Goal: Navigation & Orientation: Find specific page/section

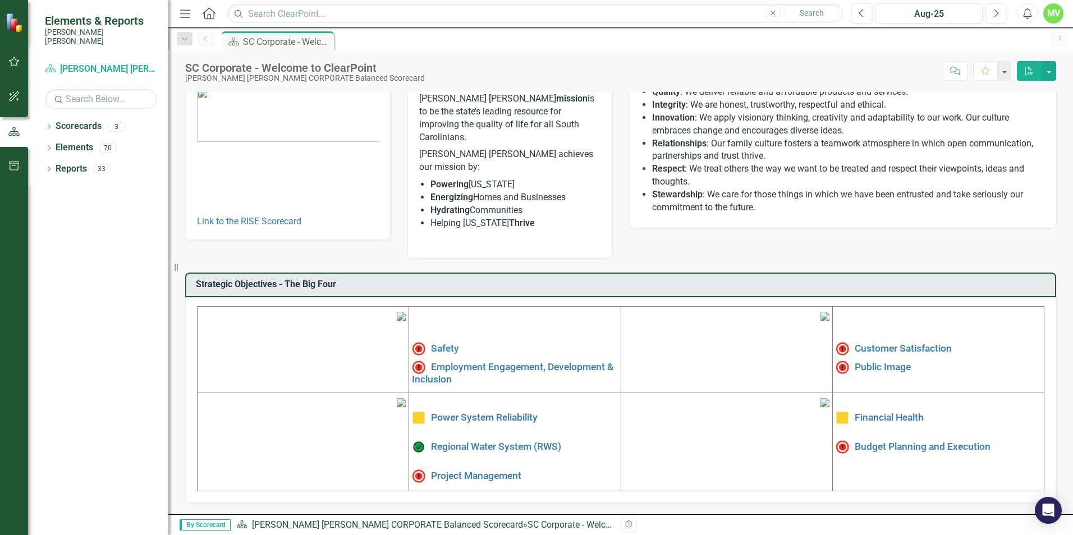
scroll to position [169, 0]
click at [445, 343] on link "Safety" at bounding box center [445, 348] width 28 height 11
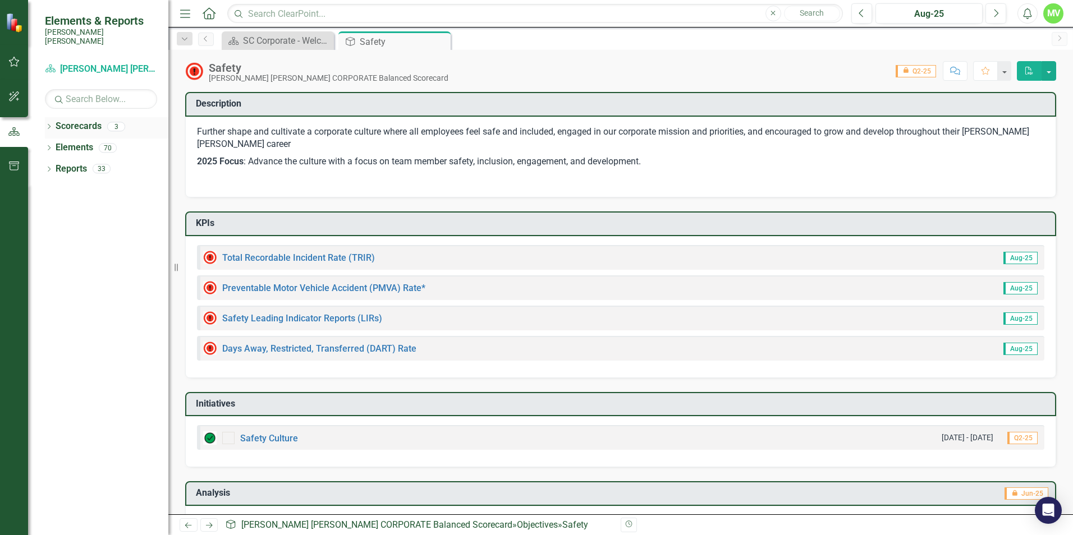
click at [52, 125] on icon "Dropdown" at bounding box center [49, 128] width 8 height 6
click at [111, 141] on link "[PERSON_NAME] [PERSON_NAME] CORPORATE Balanced Scorecard" at bounding box center [115, 147] width 107 height 13
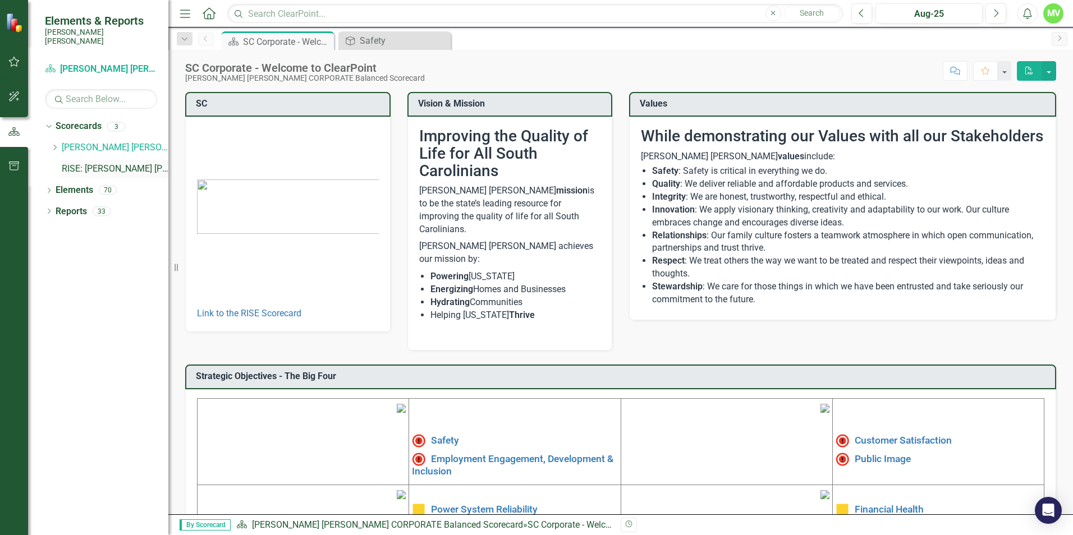
click at [102, 163] on link "RISE: [PERSON_NAME] [PERSON_NAME] Recognizing Innovation, Safety and Excellence" at bounding box center [115, 169] width 107 height 13
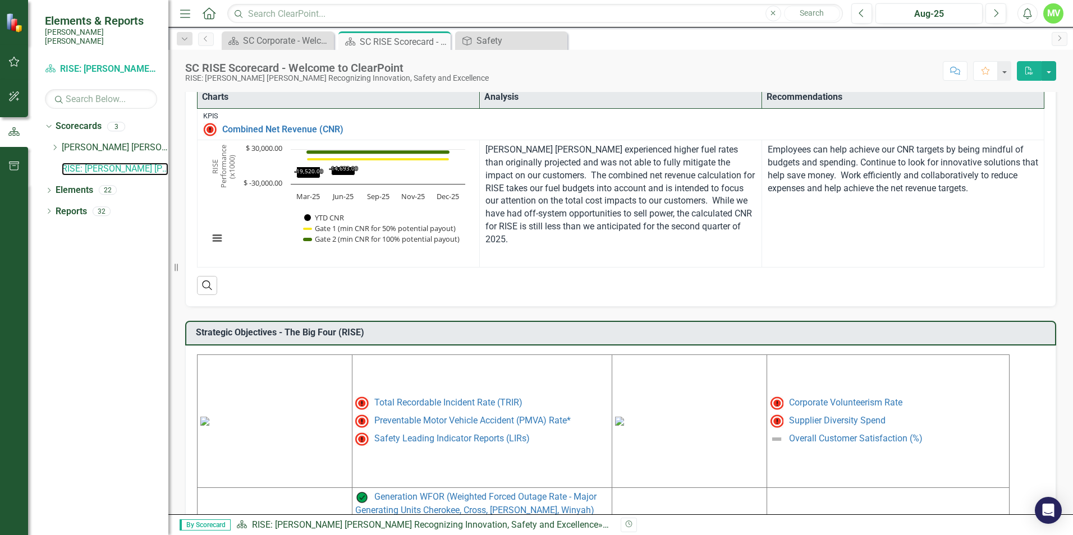
scroll to position [441, 0]
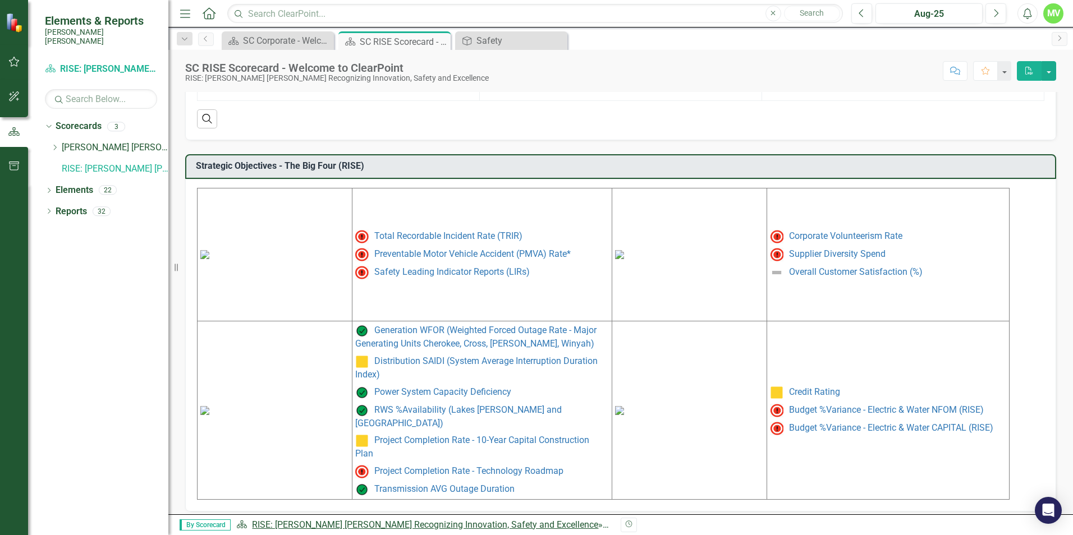
click at [514, 525] on link "RISE: [PERSON_NAME] [PERSON_NAME] Recognizing Innovation, Safety and Excellence" at bounding box center [425, 524] width 346 height 11
click at [333, 527] on link "RISE: [PERSON_NAME] [PERSON_NAME] Recognizing Innovation, Safety and Excellence" at bounding box center [425, 524] width 346 height 11
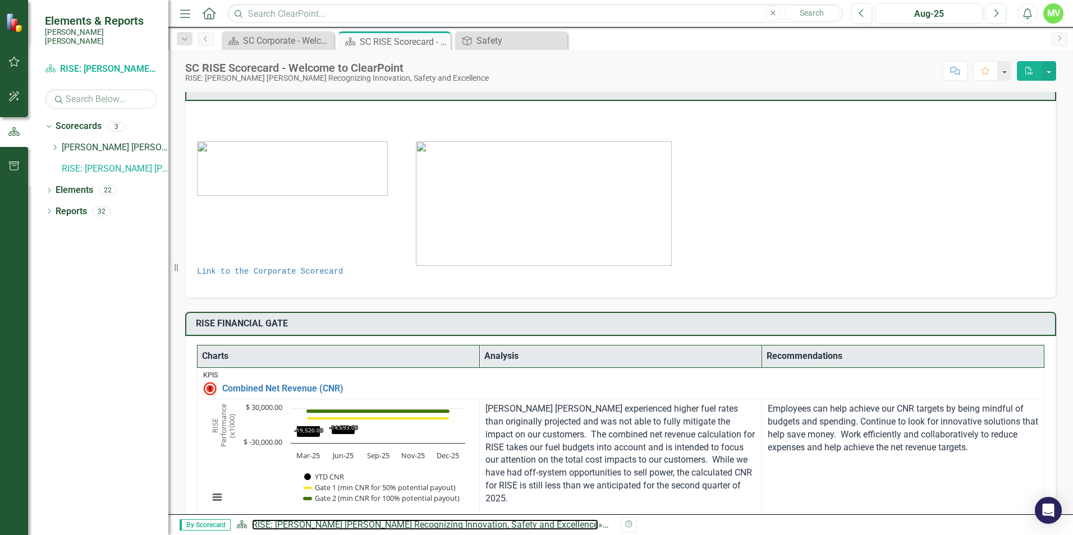
scroll to position [0, 0]
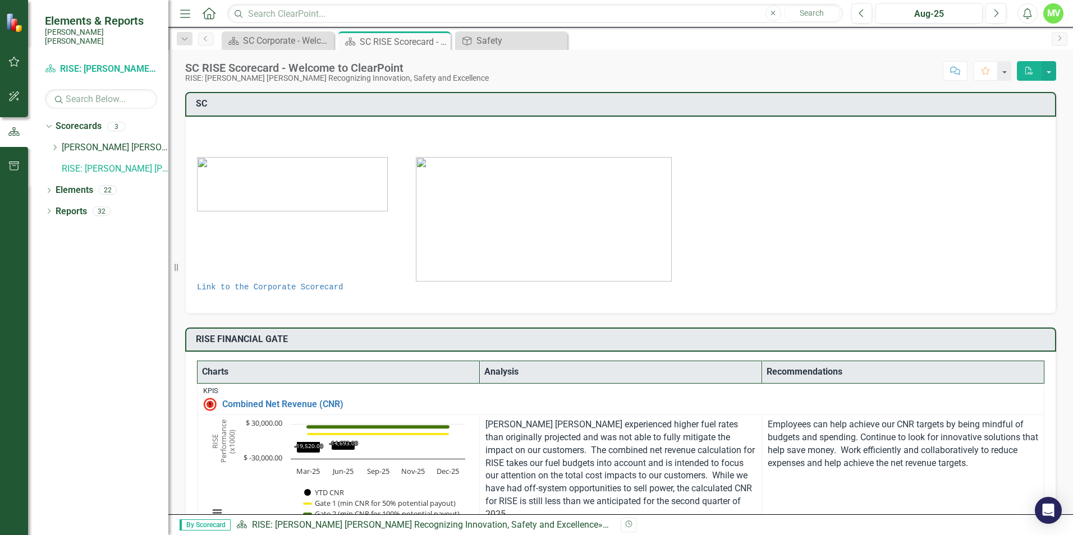
click at [530, 226] on img at bounding box center [544, 219] width 256 height 125
click at [280, 288] on link "Link to the Corporate Scorecard" at bounding box center [270, 287] width 146 height 9
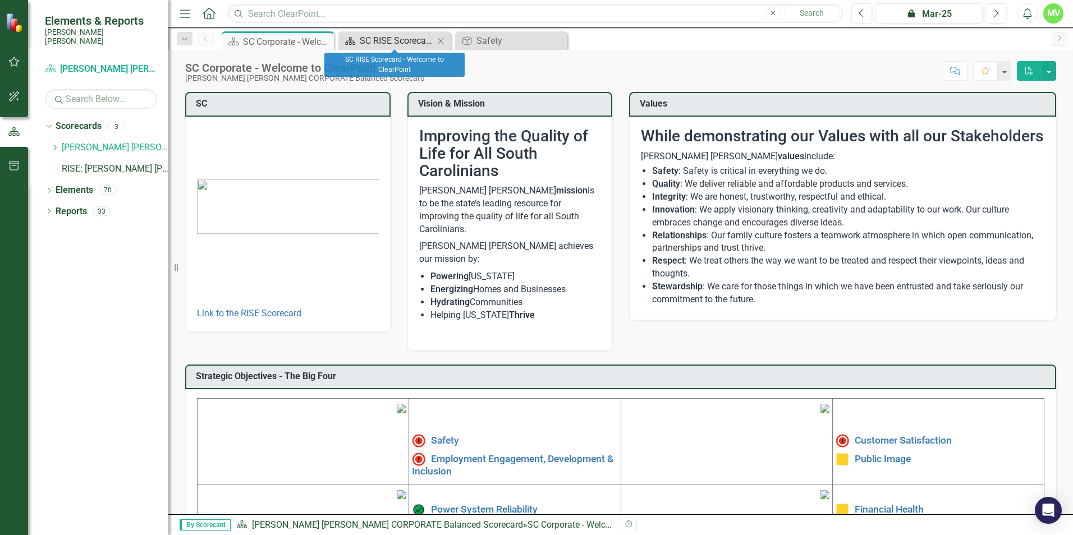
click at [398, 38] on div "SC RISE Scorecard - Welcome to ClearPoint" at bounding box center [397, 41] width 74 height 14
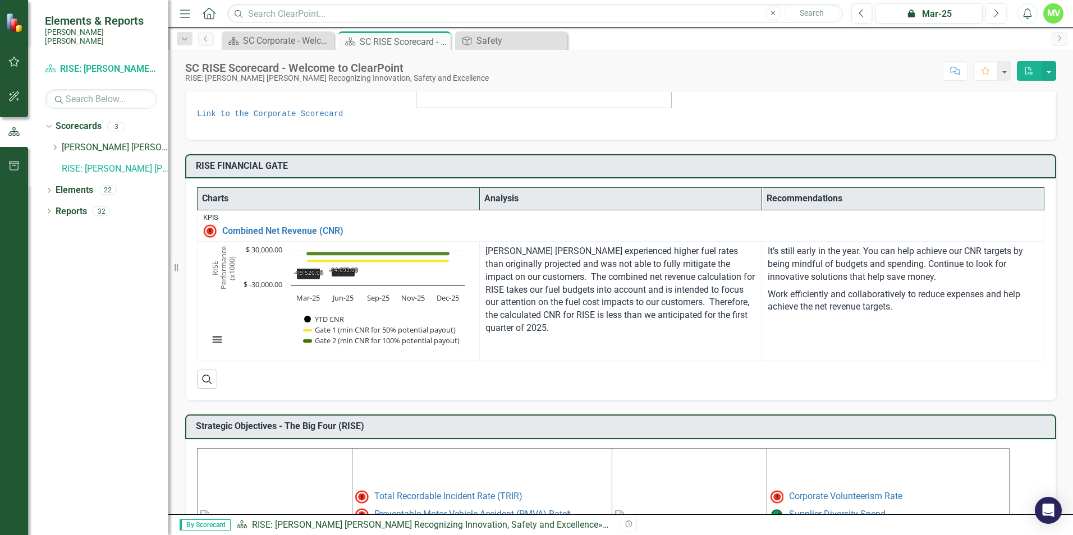
scroll to position [168, 0]
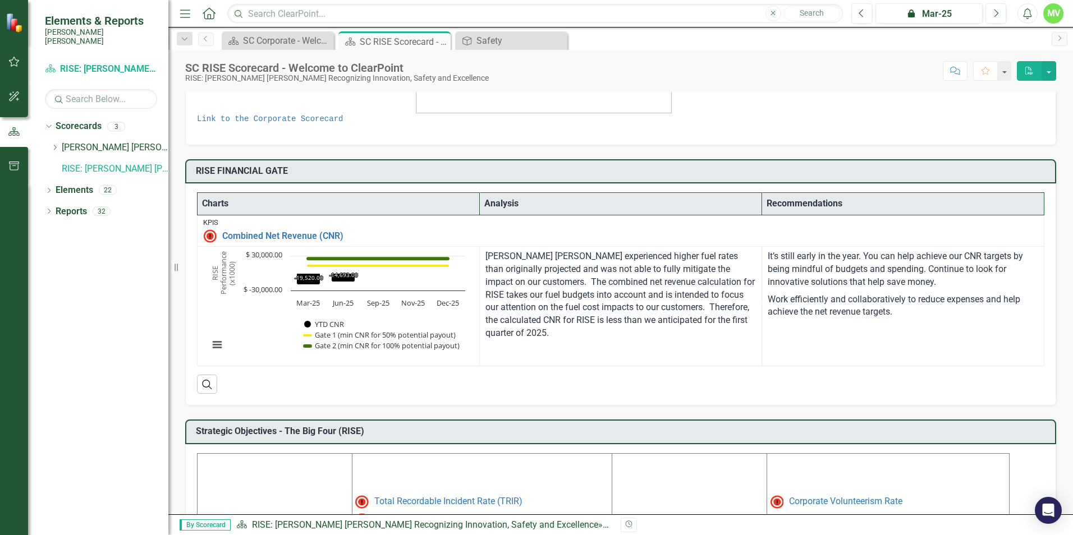
click at [504, 203] on th "Analysis" at bounding box center [621, 204] width 282 height 22
click at [822, 208] on th "Recommendations" at bounding box center [903, 204] width 282 height 22
click at [297, 209] on th "Charts" at bounding box center [338, 204] width 282 height 22
click at [296, 234] on link "Combined Net Revenue (CNR)" at bounding box center [630, 236] width 816 height 10
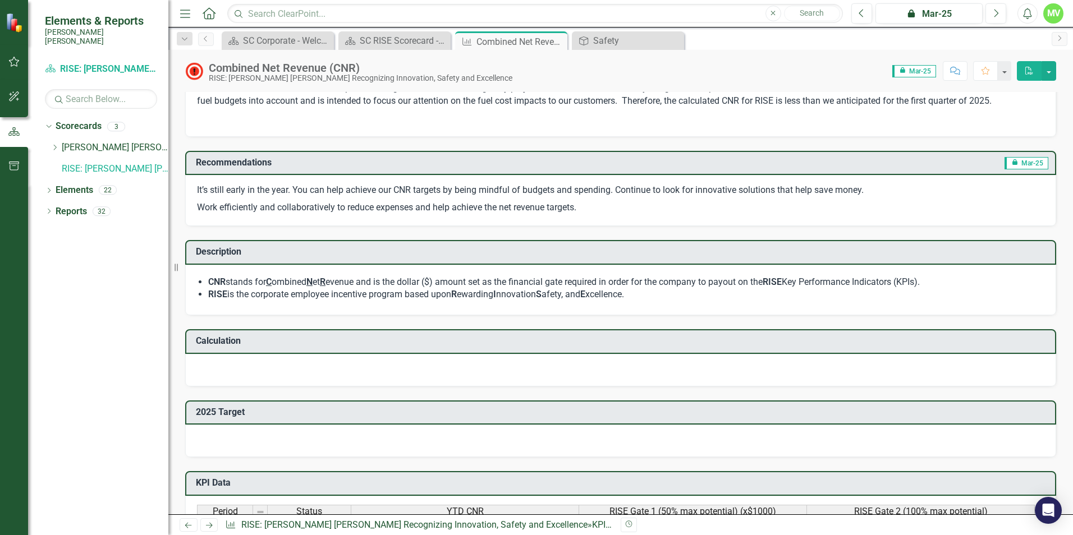
scroll to position [271, 0]
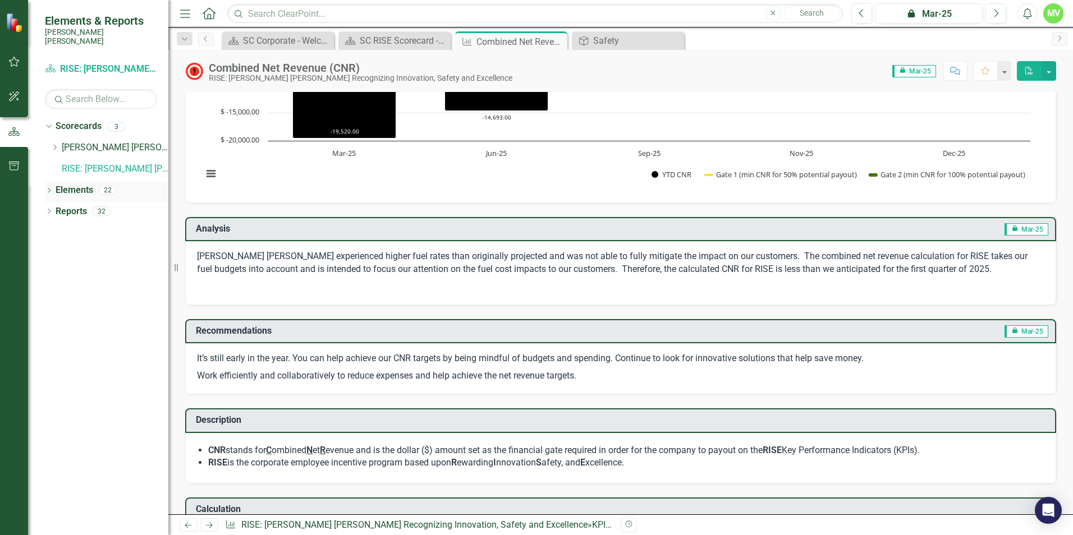
click at [81, 184] on link "Elements" at bounding box center [75, 190] width 38 height 13
click at [52, 188] on icon "Dropdown" at bounding box center [49, 191] width 8 height 6
click at [54, 231] on icon "Dropdown" at bounding box center [54, 234] width 8 height 6
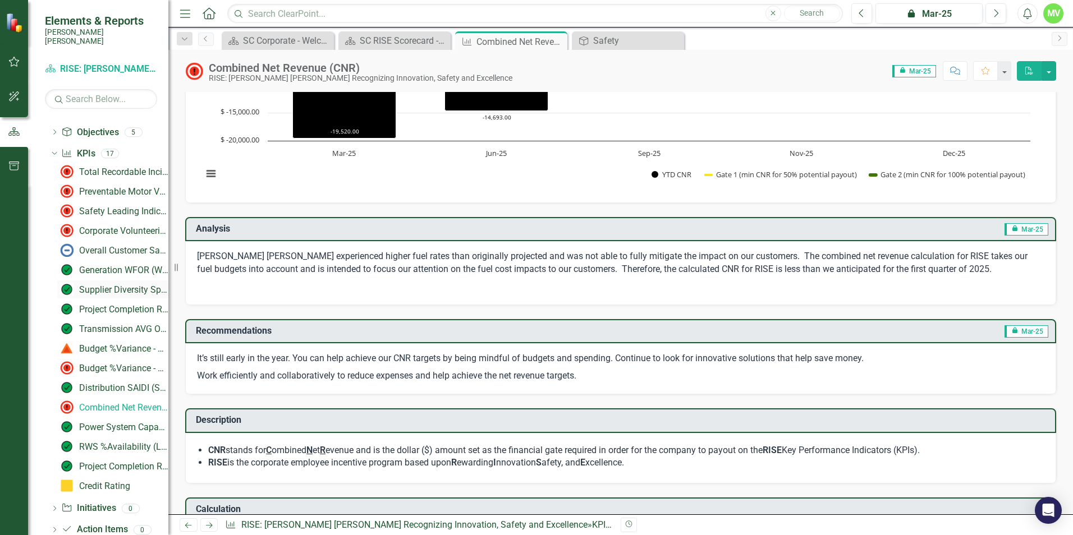
scroll to position [98, 0]
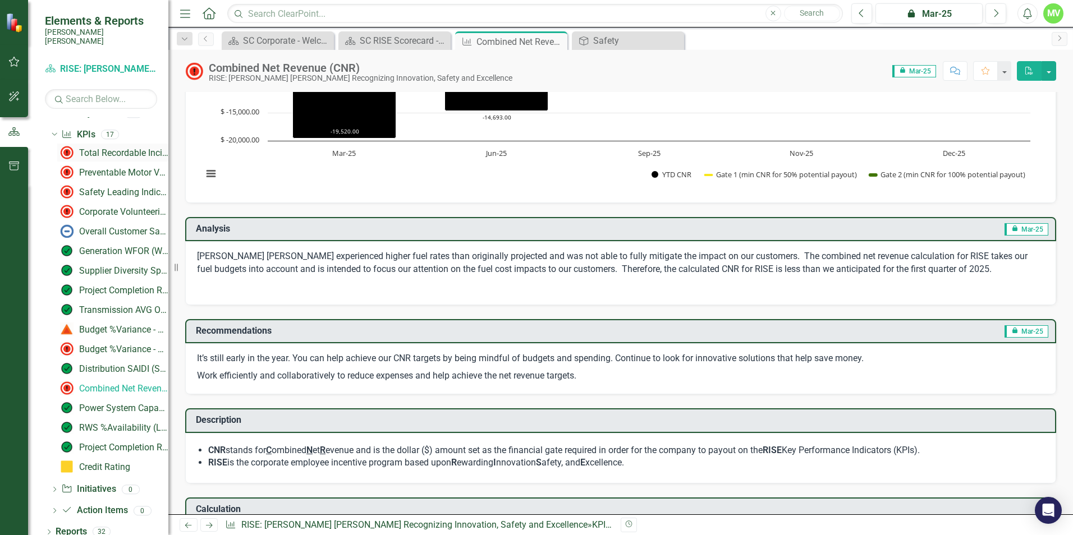
click at [122, 148] on div "Total Recordable Incident Rate (TRIR)" at bounding box center [123, 153] width 89 height 10
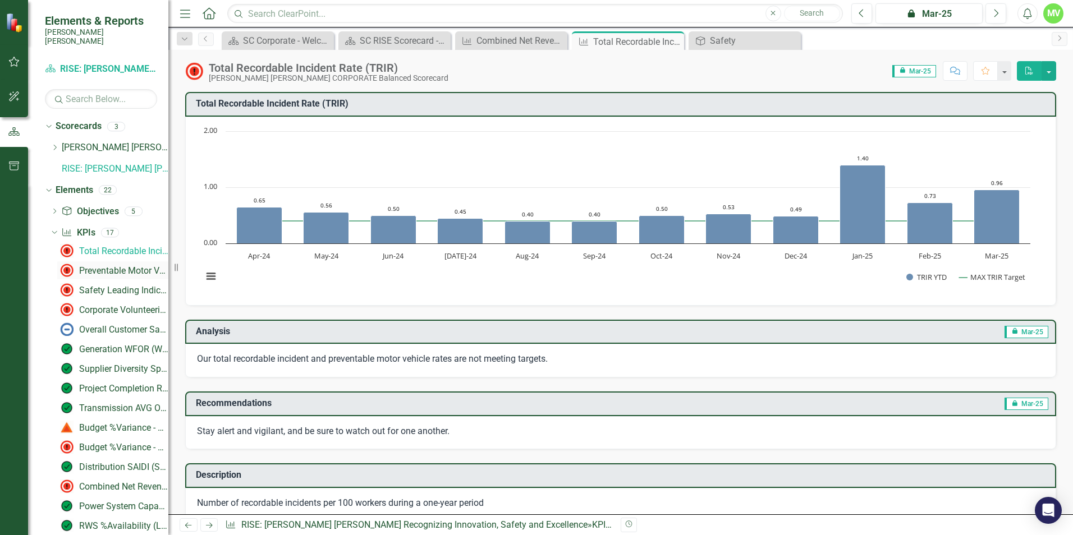
click at [116, 266] on div "Preventable Motor Vehicle Accident (PMVA) Rate*" at bounding box center [123, 271] width 89 height 10
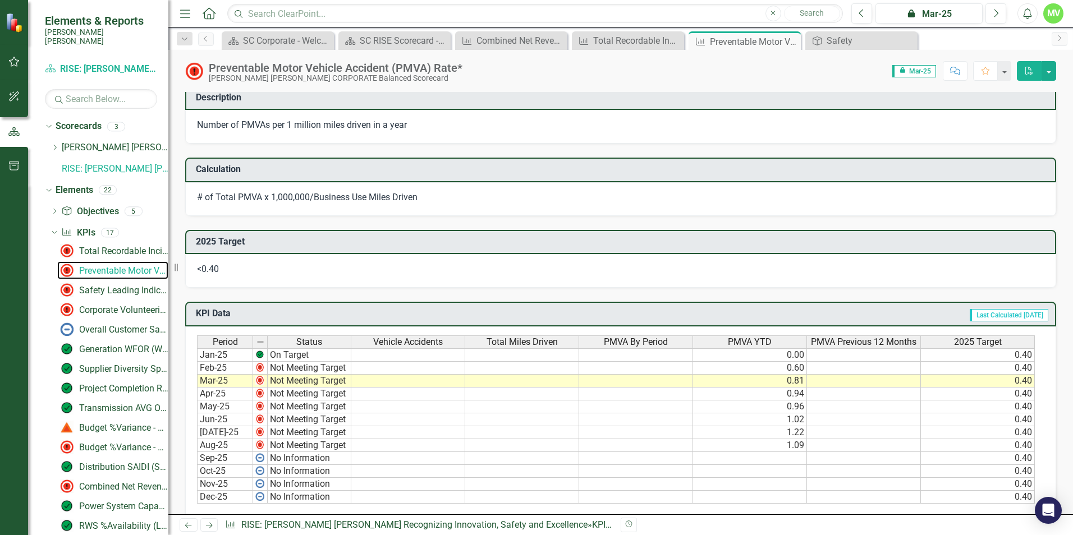
scroll to position [393, 0]
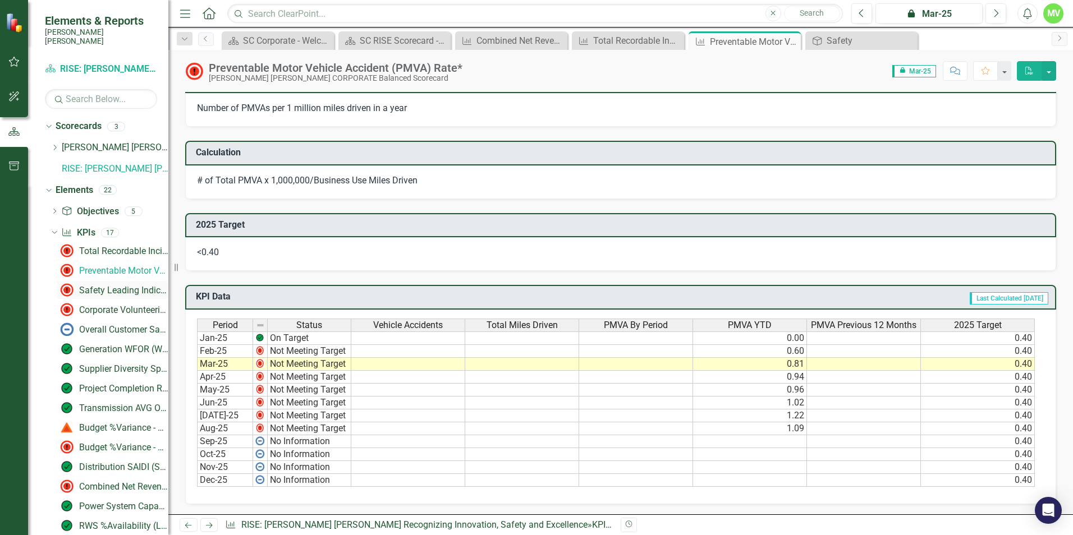
click at [119, 286] on div "Safety Leading Indicator Reports (LIRs)" at bounding box center [123, 291] width 89 height 10
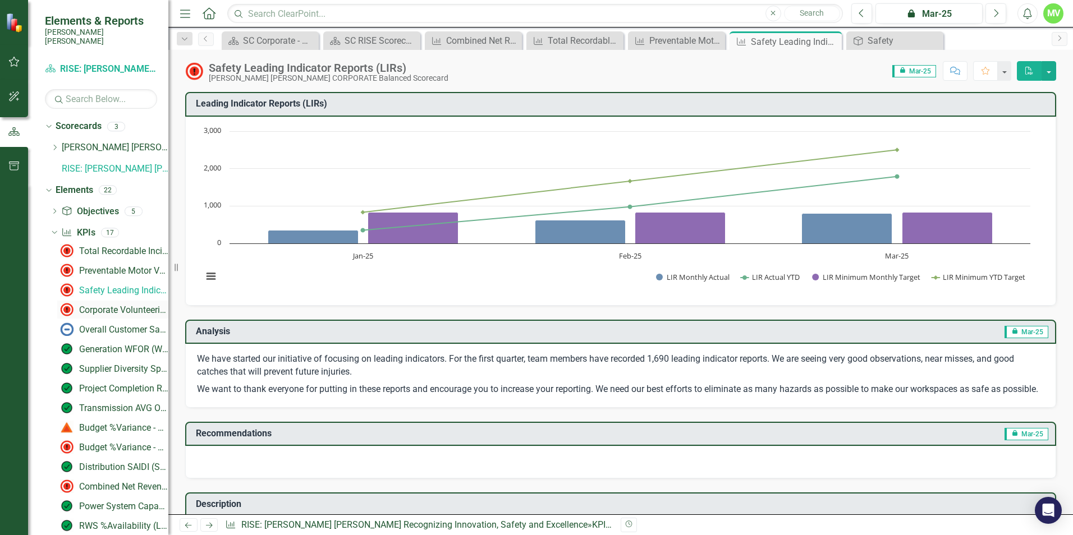
click at [126, 301] on link "Corporate Volunteerism Rate" at bounding box center [112, 310] width 111 height 18
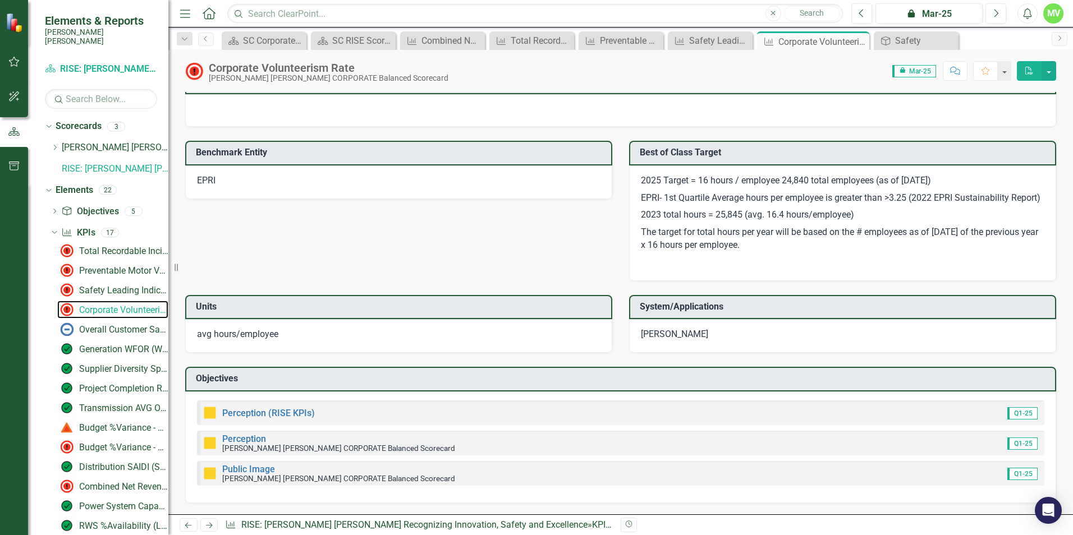
scroll to position [1218, 0]
click at [114, 325] on div "Overall Customer Satisfaction (%)" at bounding box center [123, 330] width 89 height 10
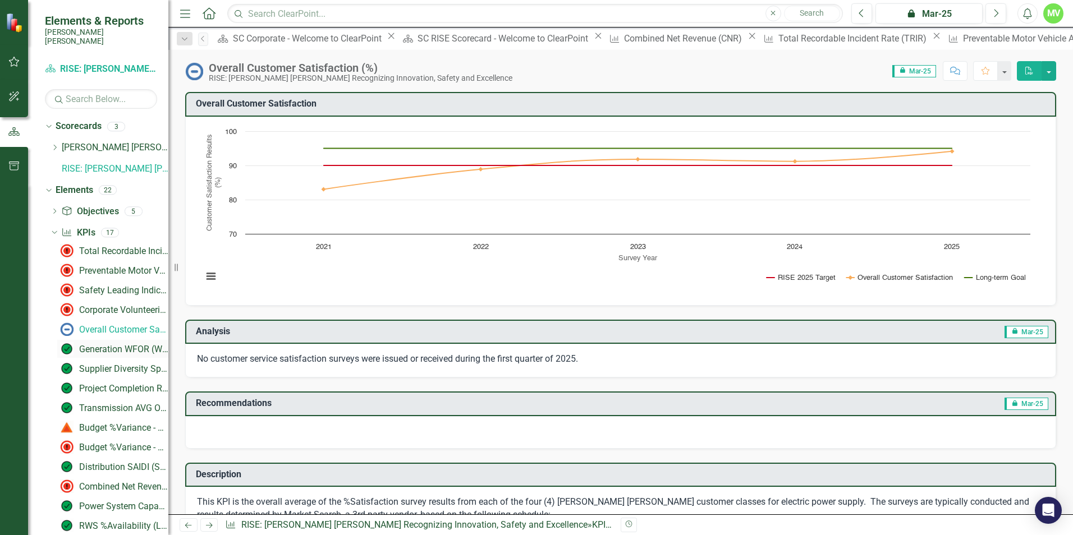
click at [118, 344] on div "Generation WFOR (Weighted Forced Outage Rate - Major Generating Units Cherokee,…" at bounding box center [123, 349] width 89 height 10
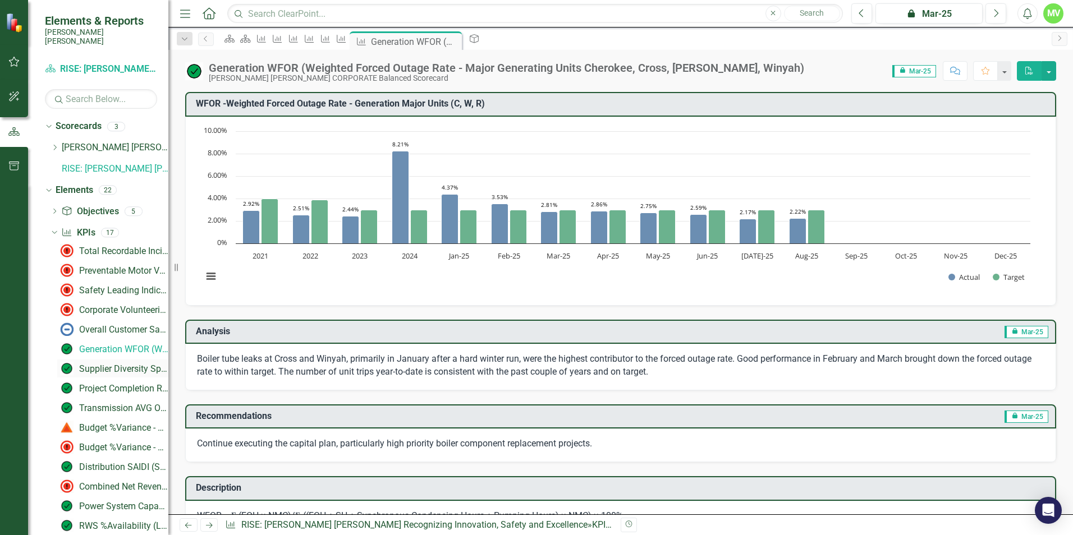
click at [118, 364] on div "Supplier Diversity Spend" at bounding box center [123, 369] width 89 height 10
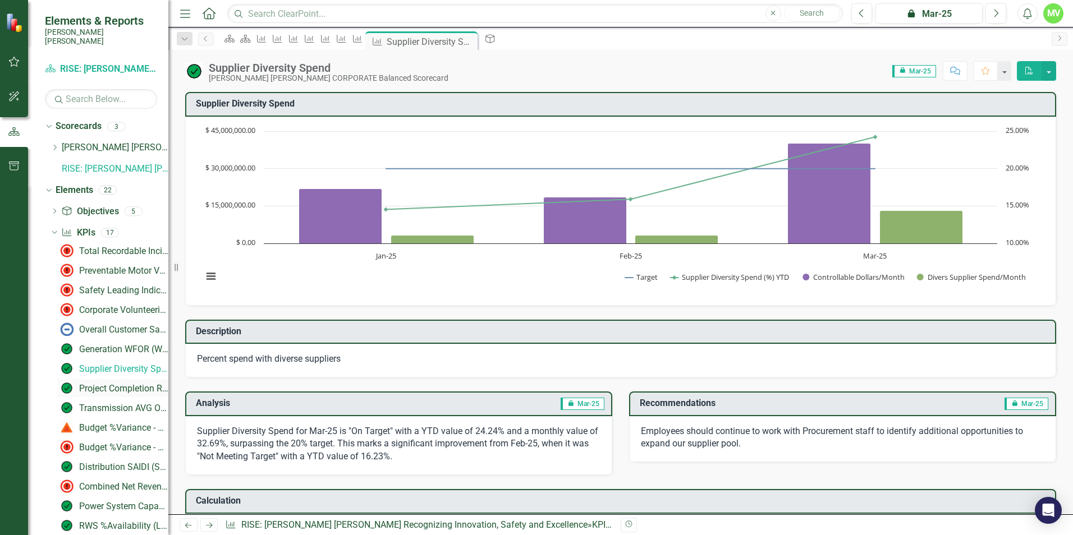
click at [118, 384] on div "Project Completion Rate - 10-Year Capital Construction Plan" at bounding box center [123, 389] width 89 height 10
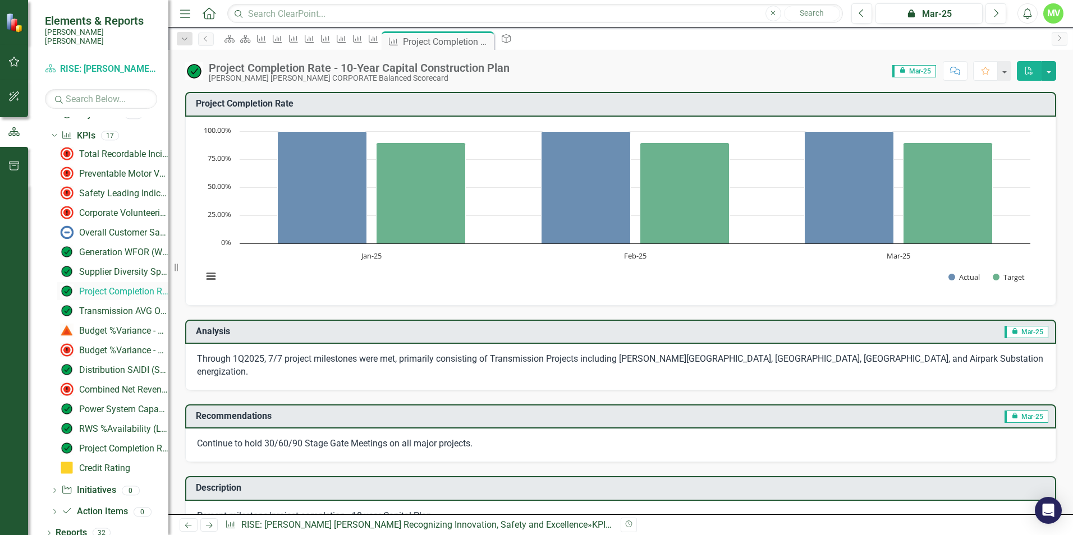
scroll to position [98, 0]
click at [118, 364] on div "Distribution SAIDI (System Average Interruption Duration Index)" at bounding box center [123, 369] width 89 height 10
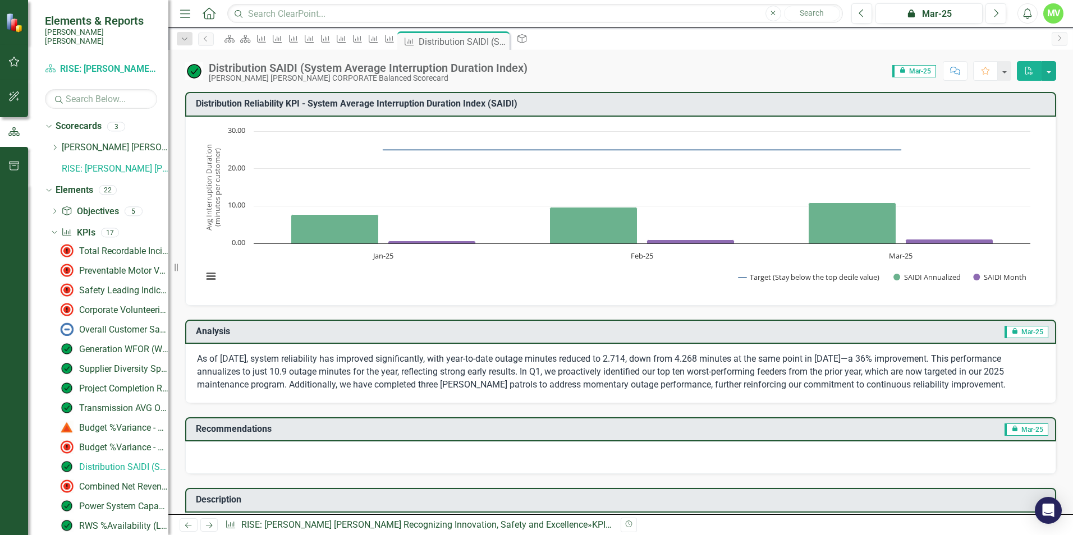
click at [15, 21] on img at bounding box center [16, 22] width 20 height 20
click at [11, 57] on icon "button" at bounding box center [14, 61] width 12 height 9
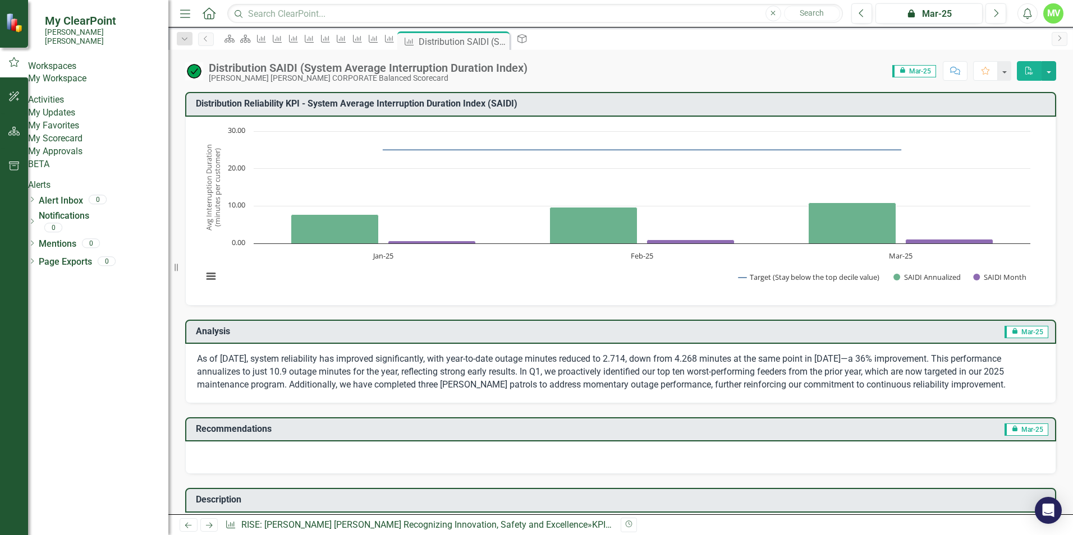
click at [80, 145] on link "My Scorecard" at bounding box center [98, 138] width 140 height 13
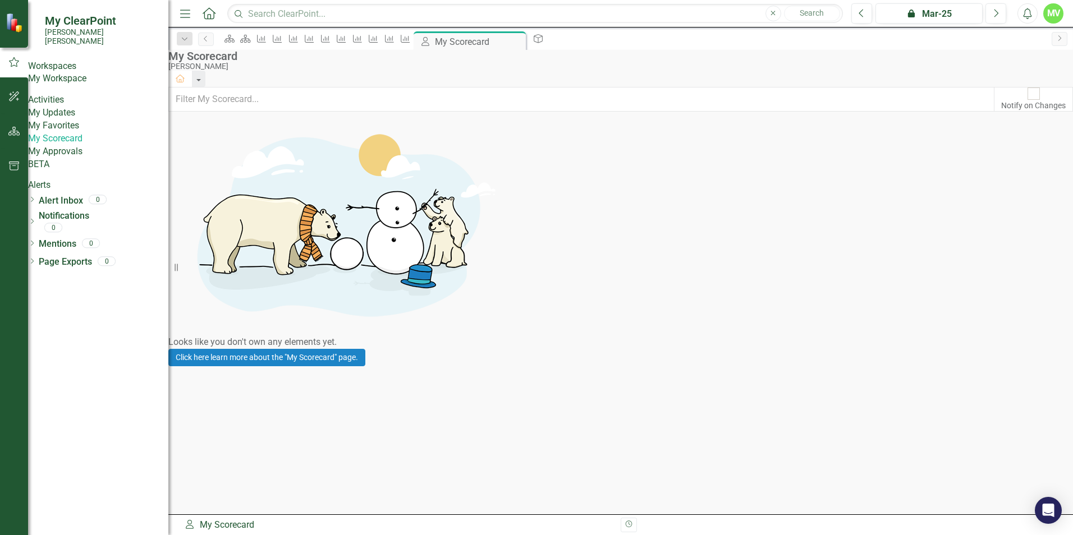
click at [82, 158] on link "My Approvals" at bounding box center [98, 151] width 140 height 13
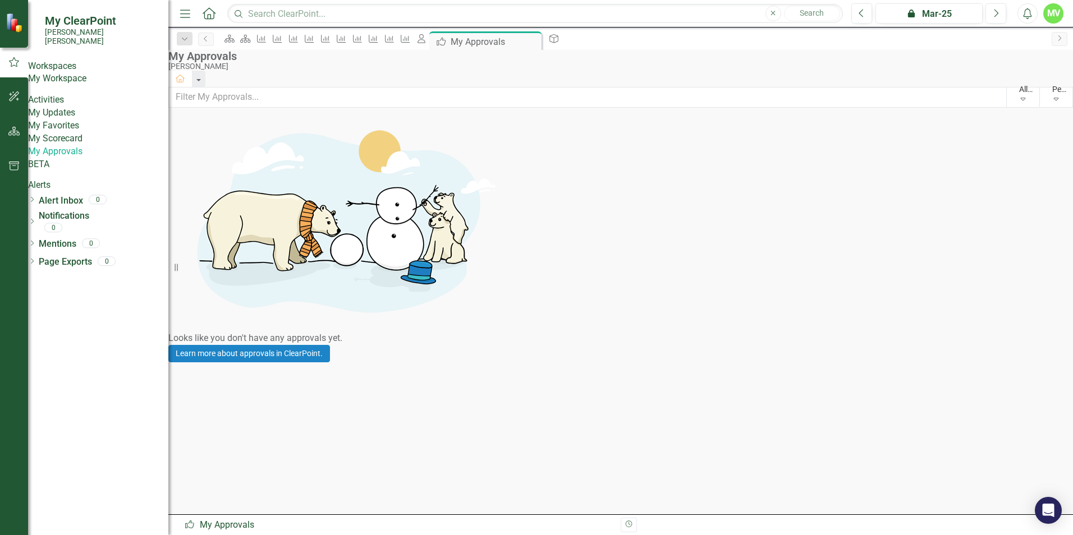
click at [79, 79] on link "My Workspace" at bounding box center [98, 78] width 140 height 13
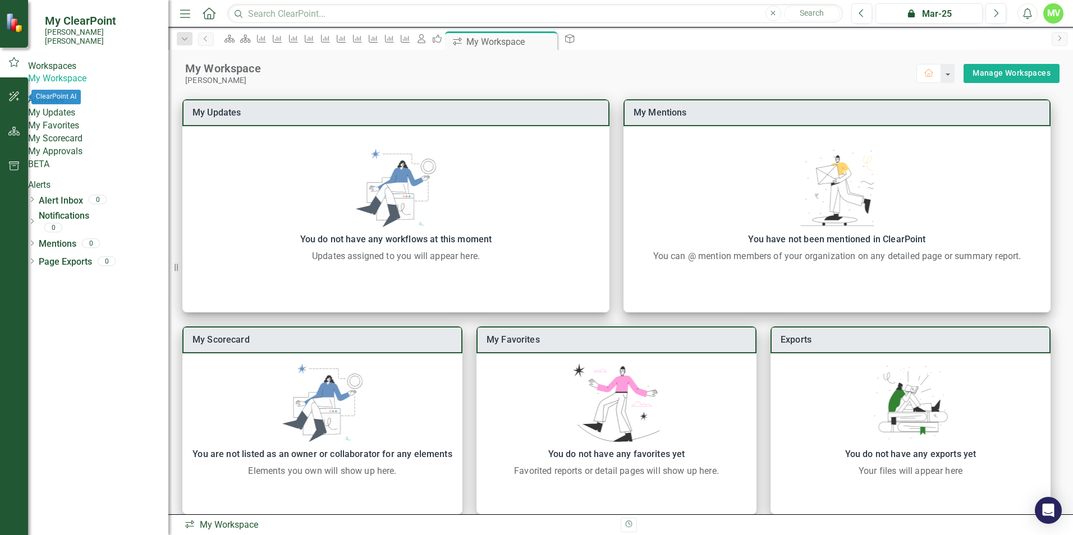
click at [12, 97] on icon "button" at bounding box center [14, 96] width 10 height 10
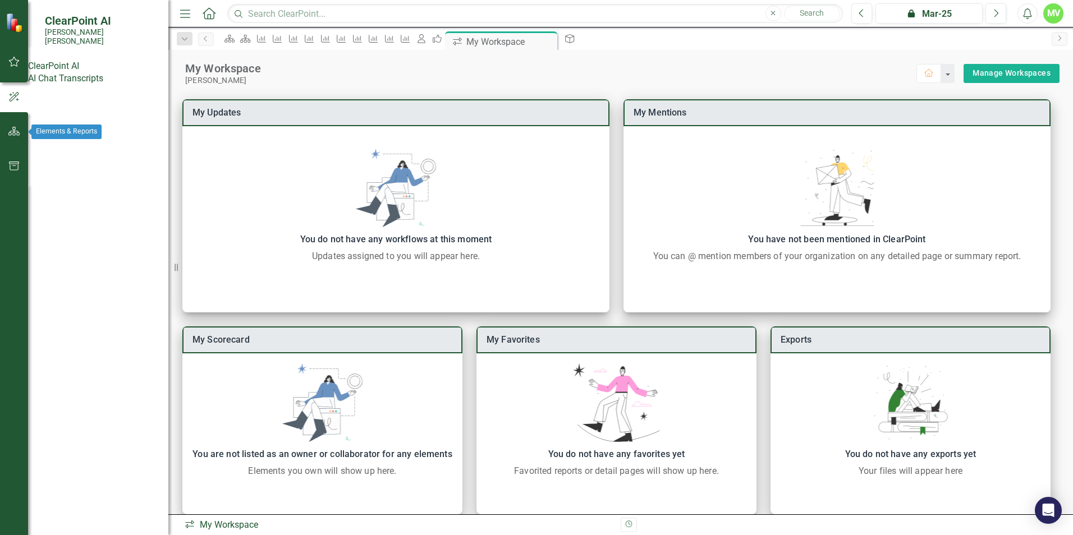
click at [12, 132] on icon "button" at bounding box center [14, 131] width 12 height 9
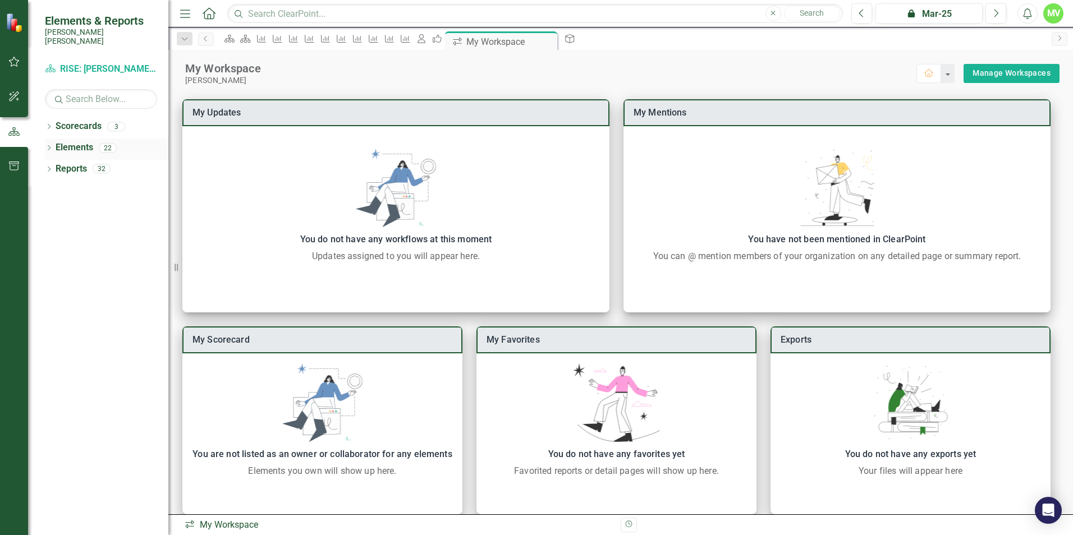
click at [47, 146] on icon "Dropdown" at bounding box center [49, 149] width 8 height 6
click at [47, 251] on div "Dropdown" at bounding box center [49, 256] width 8 height 10
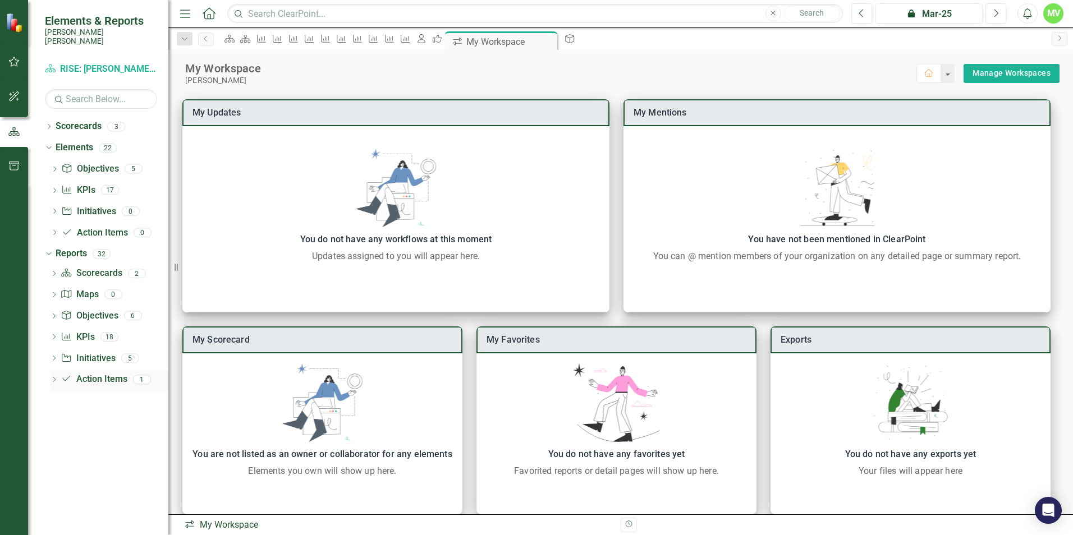
click at [52, 378] on icon "Dropdown" at bounding box center [54, 381] width 8 height 6
click at [73, 394] on div "Action Items" at bounding box center [113, 399] width 109 height 10
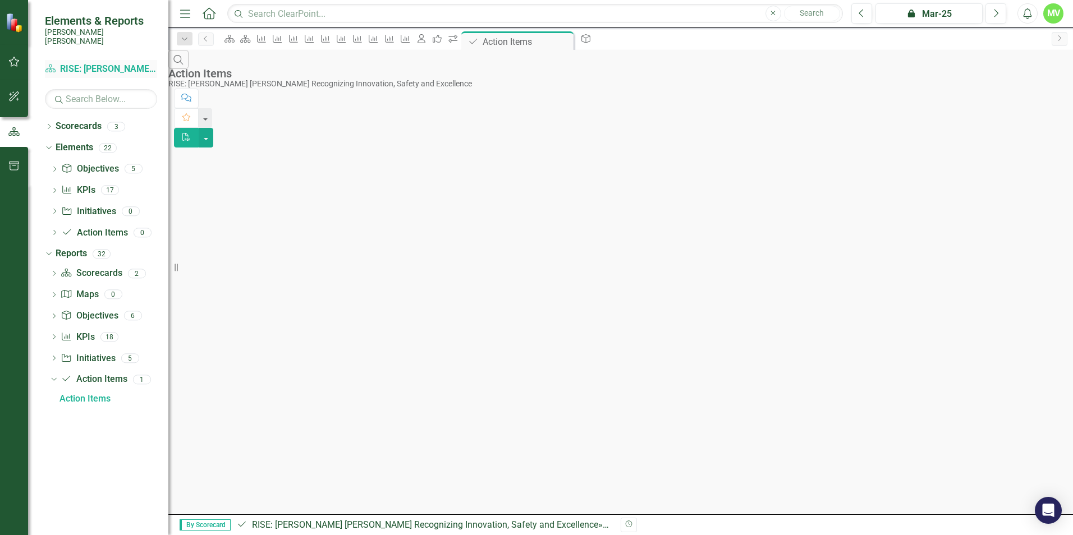
click at [86, 63] on link "Scorecard RISE: [PERSON_NAME] [PERSON_NAME] Recognizing Innovation, Safety and …" at bounding box center [101, 69] width 112 height 13
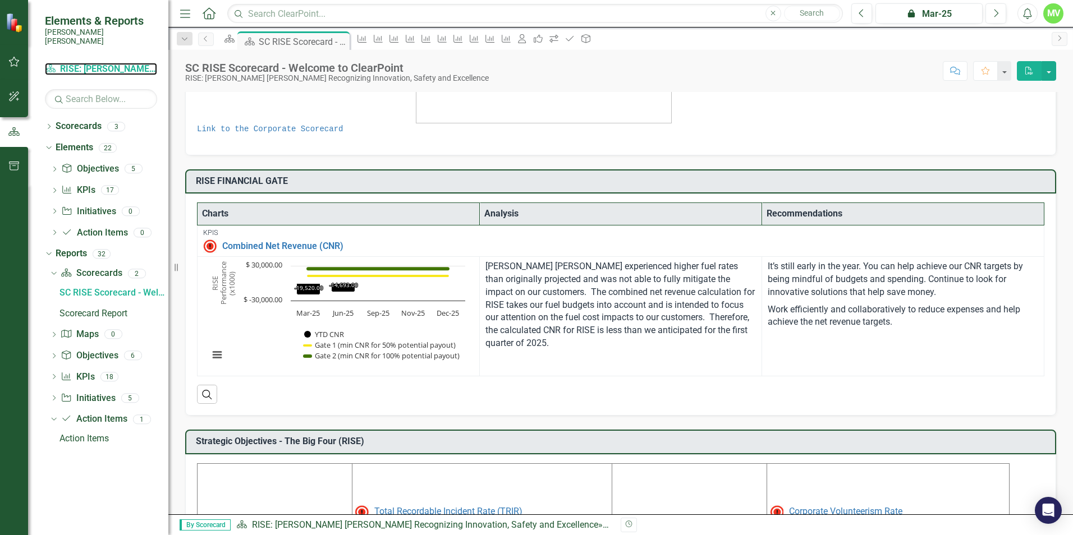
scroll to position [224, 0]
